Goal: Check status

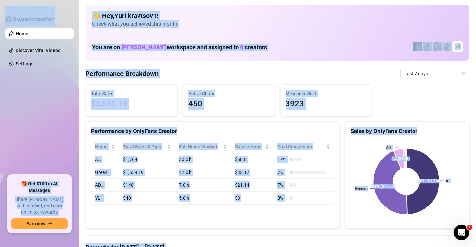
click at [328, 27] on span "Check what you achieved this month" at bounding box center [277, 23] width 371 height 7
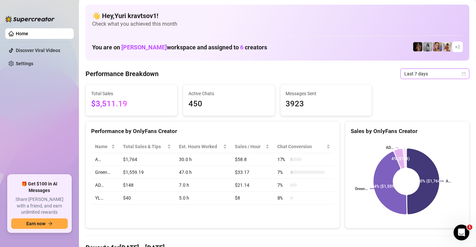
click at [425, 72] on span "Last 7 days" at bounding box center [435, 74] width 61 height 10
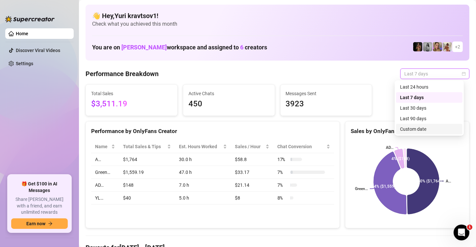
click at [413, 126] on div "Custom date" at bounding box center [429, 128] width 59 height 7
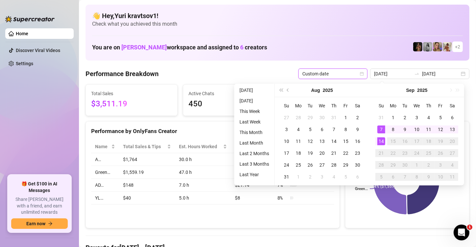
type input "[DATE]"
click at [379, 143] on div "14" at bounding box center [382, 141] width 8 height 8
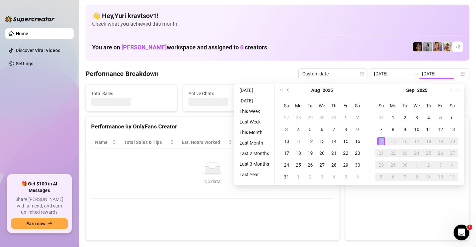
type input "[DATE]"
